Goal: Transaction & Acquisition: Obtain resource

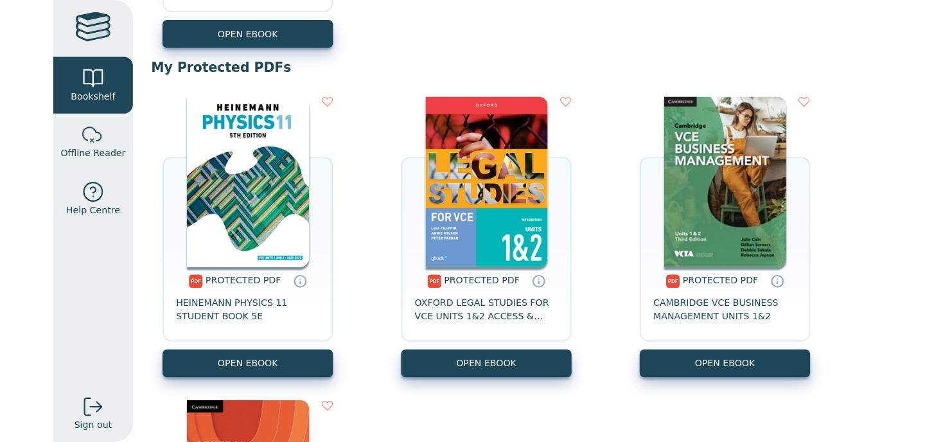
scroll to position [797, 0]
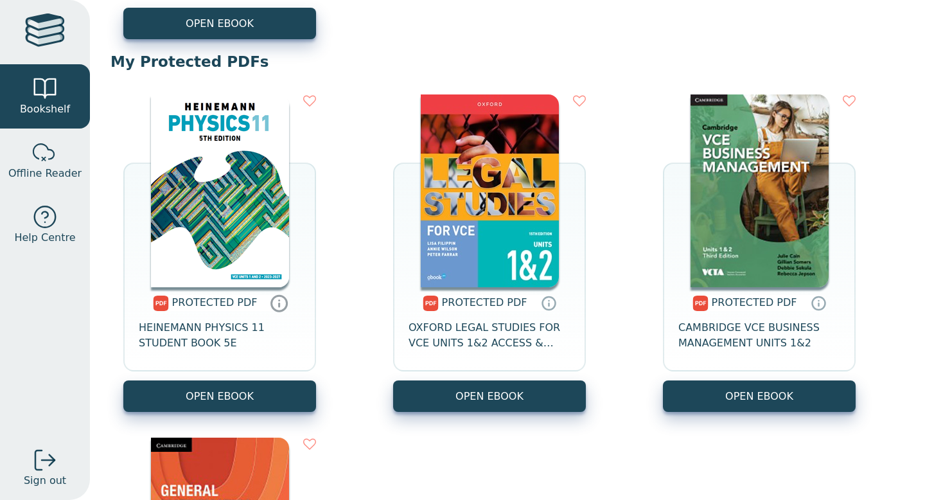
click at [276, 302] on icon at bounding box center [279, 302] width 19 height 19
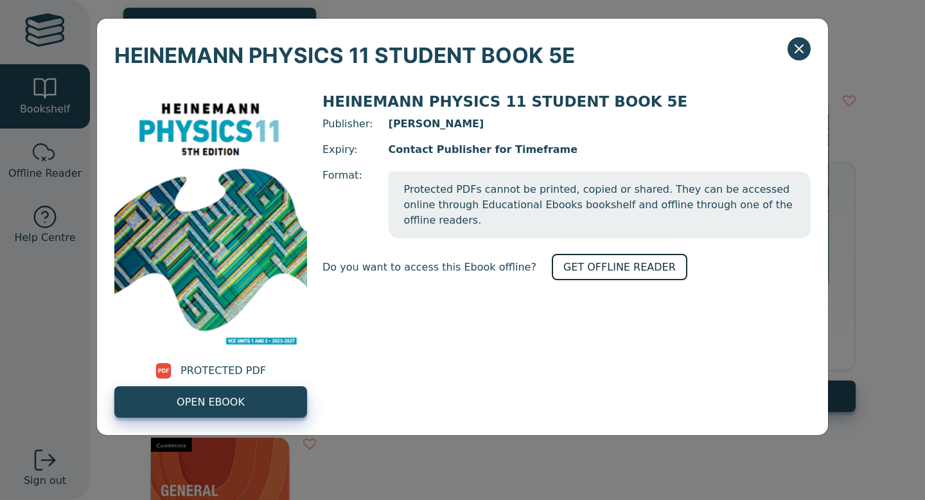
click at [602, 254] on link "GET OFFLINE READER" at bounding box center [620, 267] width 136 height 26
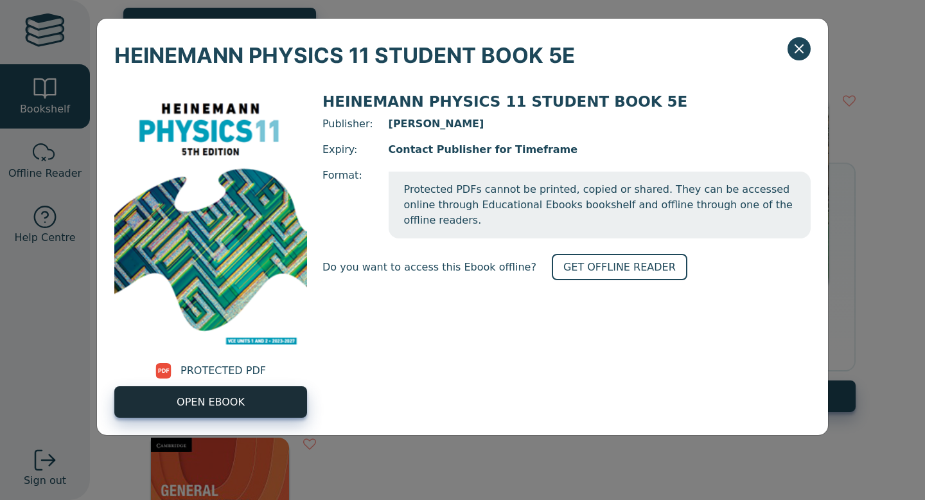
click at [245, 391] on link "OPEN EBOOK" at bounding box center [210, 401] width 193 height 31
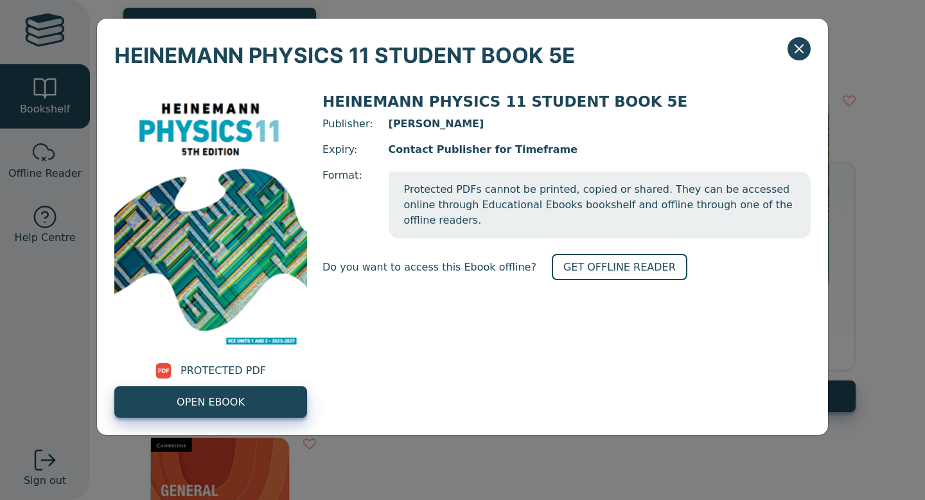
click at [288, 439] on div "HEINEMANN PHYSICS 11 STUDENT BOOK 5E PROTECTED PDF OPEN EBOOK HEINEMANN PHYSICS…" at bounding box center [462, 250] width 925 height 500
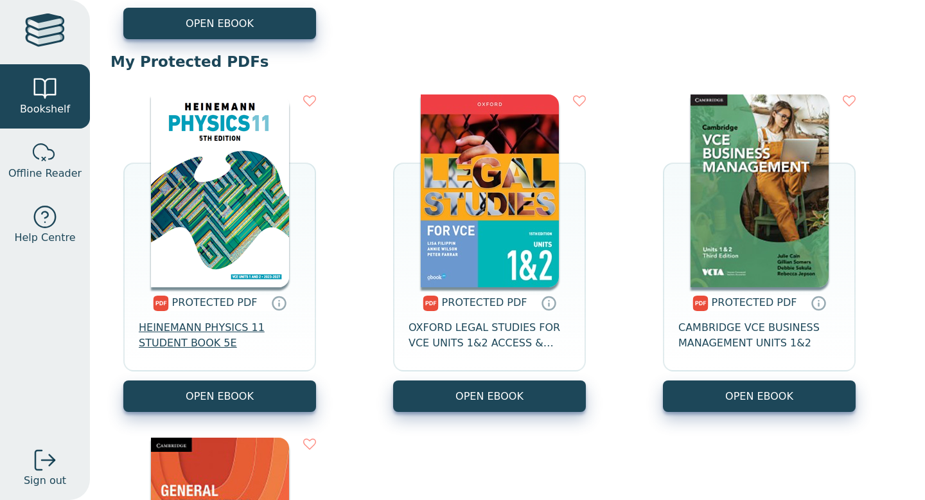
click at [189, 340] on span "HEINEMANN PHYSICS 11 STUDENT BOOK 5E" at bounding box center [220, 335] width 162 height 31
drag, startPoint x: 135, startPoint y: 327, endPoint x: 240, endPoint y: 347, distance: 107.2
click at [241, 347] on div "PROTECTED PDF HEINEMANN PHYSICS 11 STUDENT BOOK 5E" at bounding box center [219, 333] width 193 height 93
copy span "HEINEMANN PHYSICS 11 STUDENT BOOK 5E"
